Goal: Information Seeking & Learning: Learn about a topic

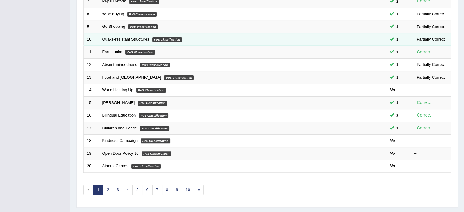
scroll to position [185, 0]
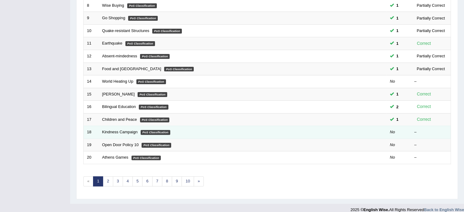
click at [88, 131] on td "18" at bounding box center [91, 132] width 15 height 13
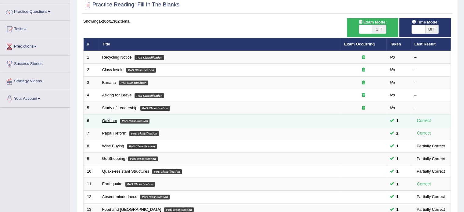
scroll to position [44, 0]
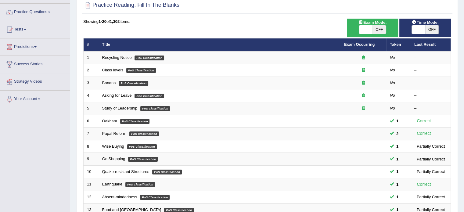
click at [107, 42] on th "Title" at bounding box center [220, 44] width 242 height 13
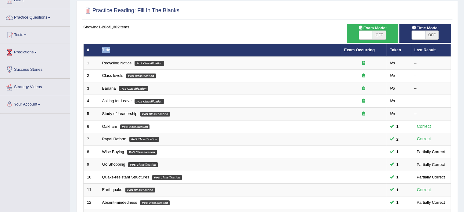
scroll to position [38, 0]
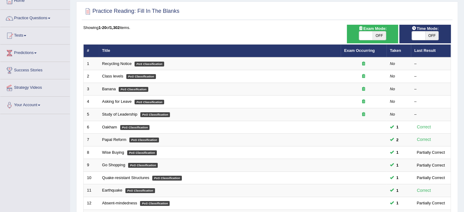
click at [120, 10] on h2 "Practice Reading: Fill In The Blanks" at bounding box center [131, 11] width 96 height 9
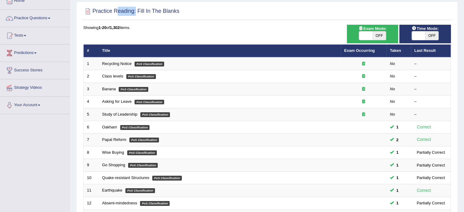
click at [120, 10] on h2 "Practice Reading: Fill In The Blanks" at bounding box center [131, 11] width 96 height 9
click at [160, 10] on h2 "Practice Reading: Fill In The Blanks" at bounding box center [131, 11] width 96 height 9
click at [165, 10] on h2 "Practice Reading: Fill In The Blanks" at bounding box center [131, 11] width 96 height 9
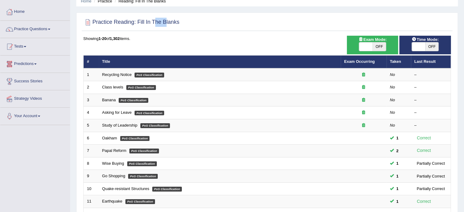
scroll to position [0, 0]
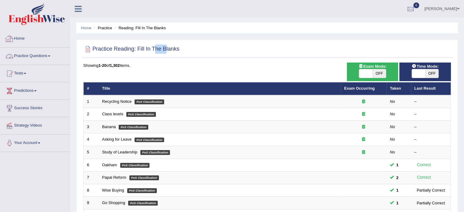
click at [22, 44] on link "Home" at bounding box center [35, 37] width 70 height 15
